Goal: Navigation & Orientation: Find specific page/section

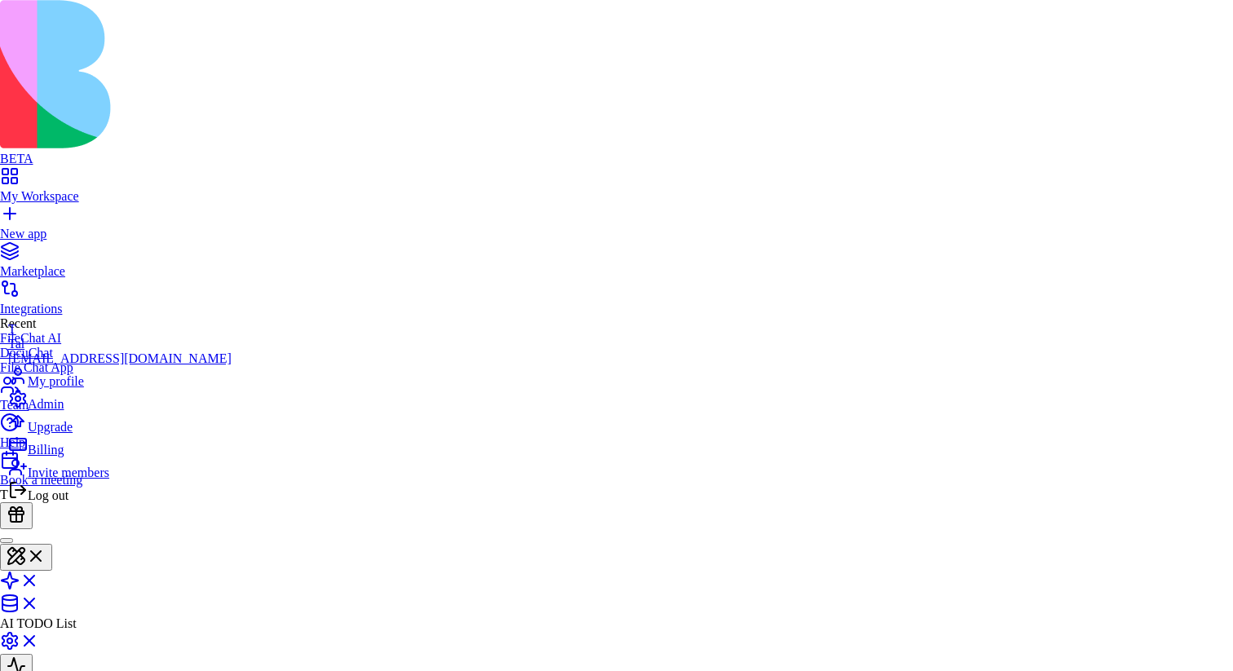
click at [23, 646] on html "BETA My Workspace New app Marketplace Integrations Recent FileChat AI DocuChat …" at bounding box center [616, 395] width 1233 height 790
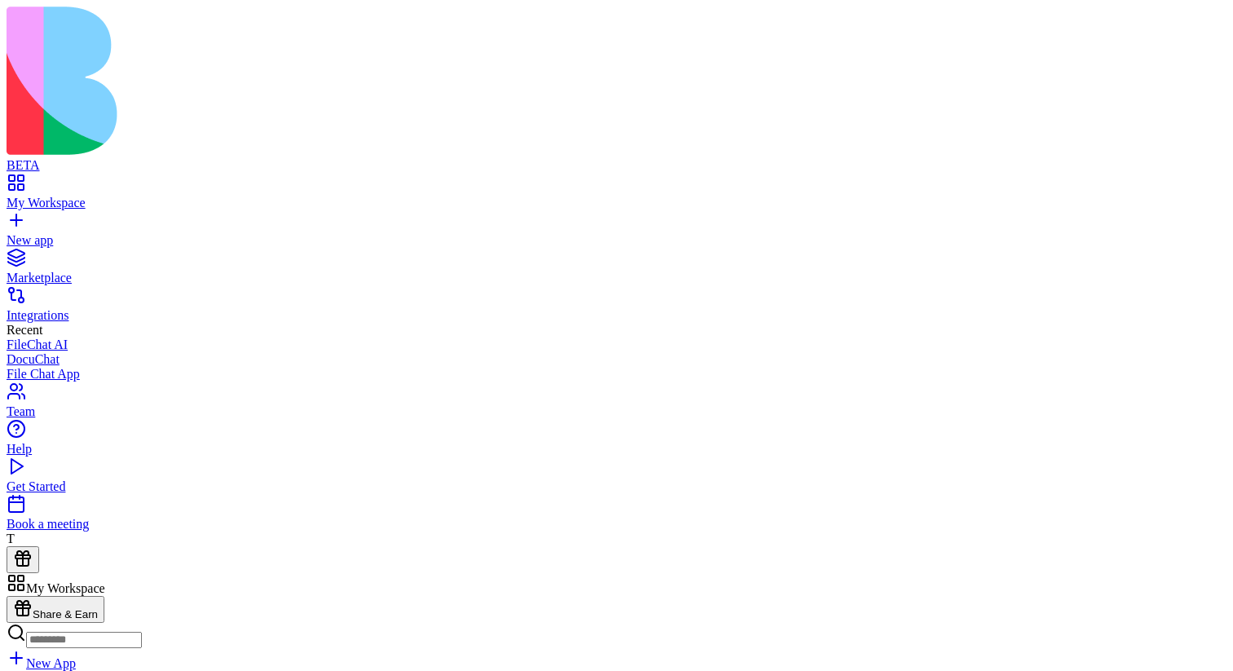
click at [137, 494] on div "Get Started" at bounding box center [617, 487] width 1220 height 15
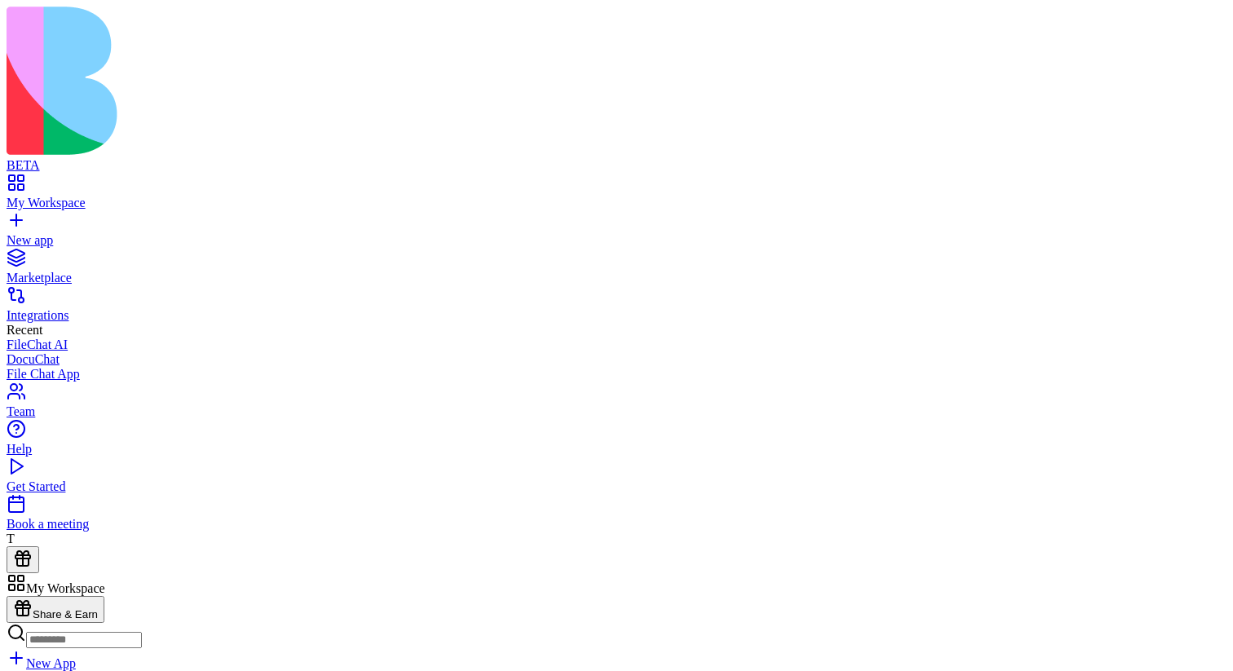
click at [157, 494] on div "Get Started" at bounding box center [617, 487] width 1220 height 15
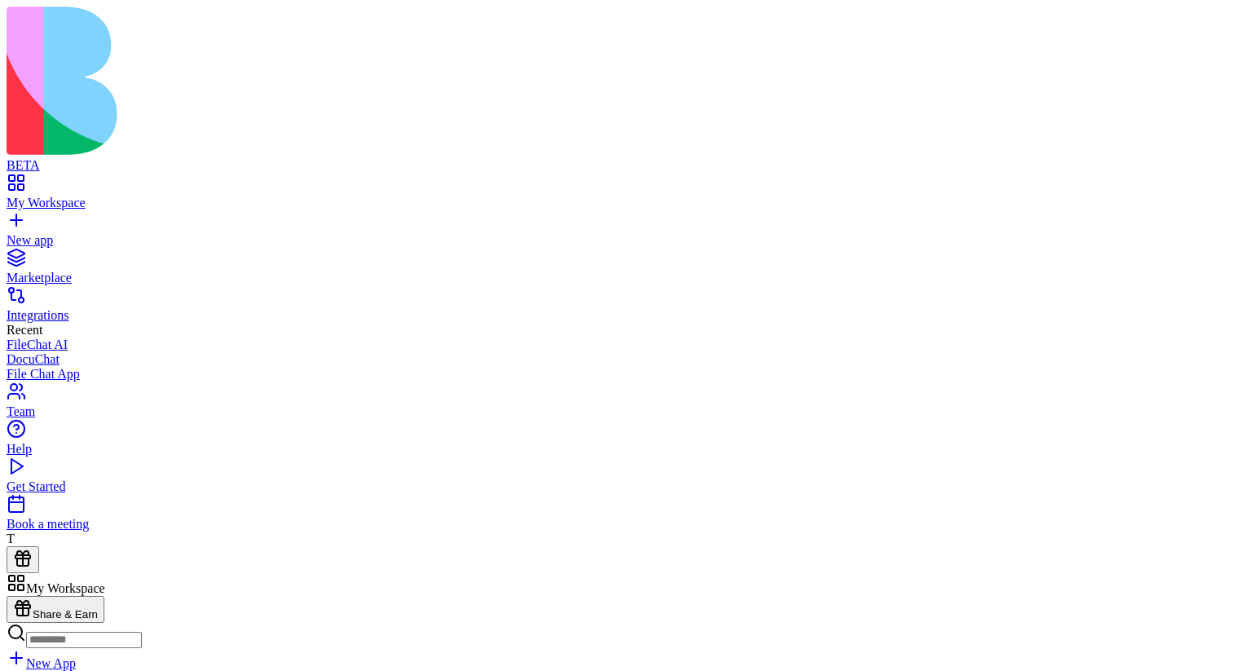
click at [156, 494] on link "Get Started" at bounding box center [617, 479] width 1220 height 29
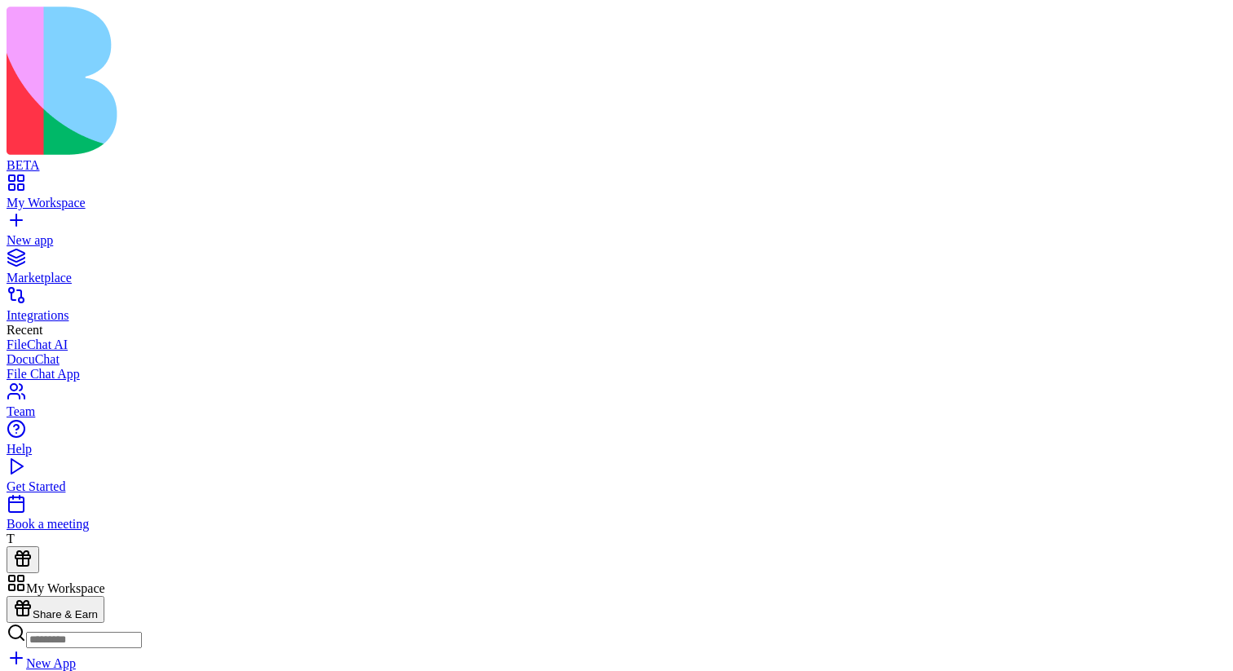
click at [64, 494] on div "Get Started" at bounding box center [617, 487] width 1220 height 15
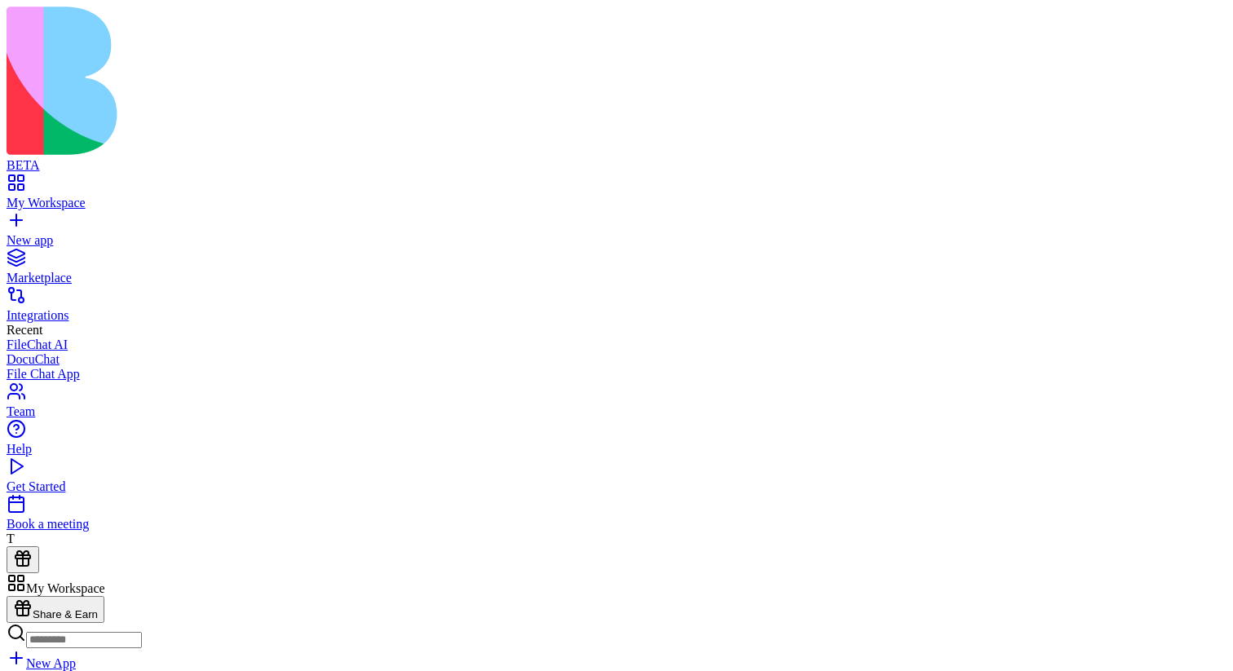
click at [73, 494] on link "Get Started" at bounding box center [617, 479] width 1220 height 29
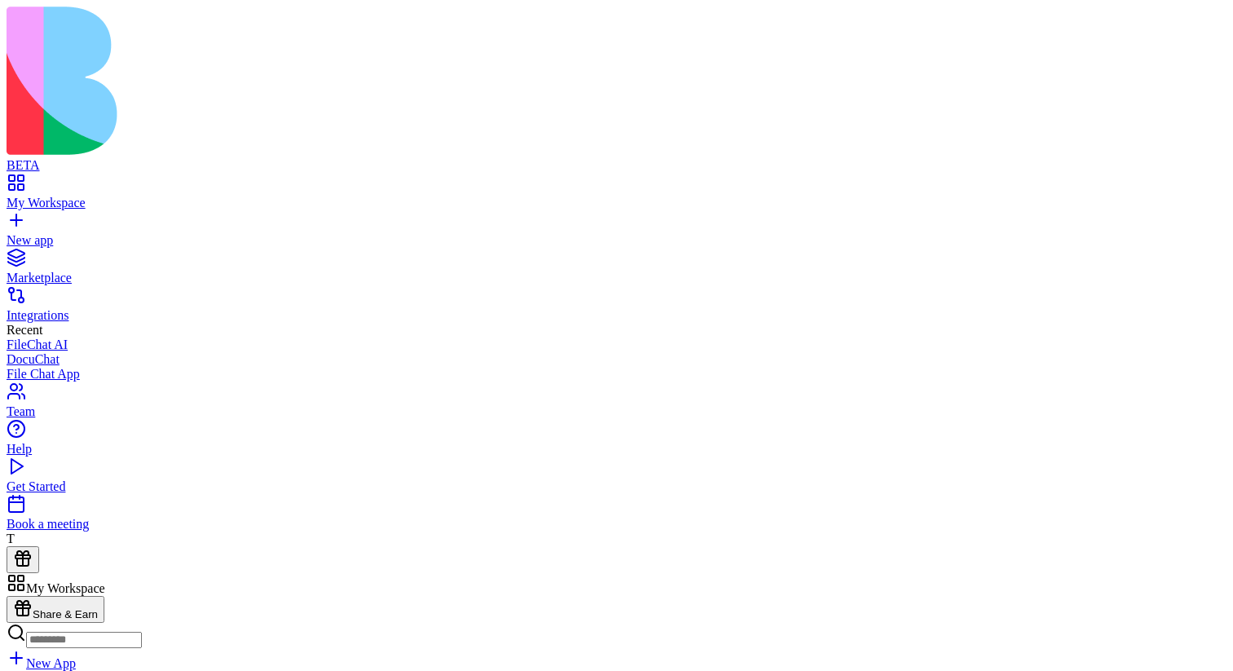
click at [101, 494] on link "Get Started" at bounding box center [617, 479] width 1220 height 29
